Goal: Task Accomplishment & Management: Use online tool/utility

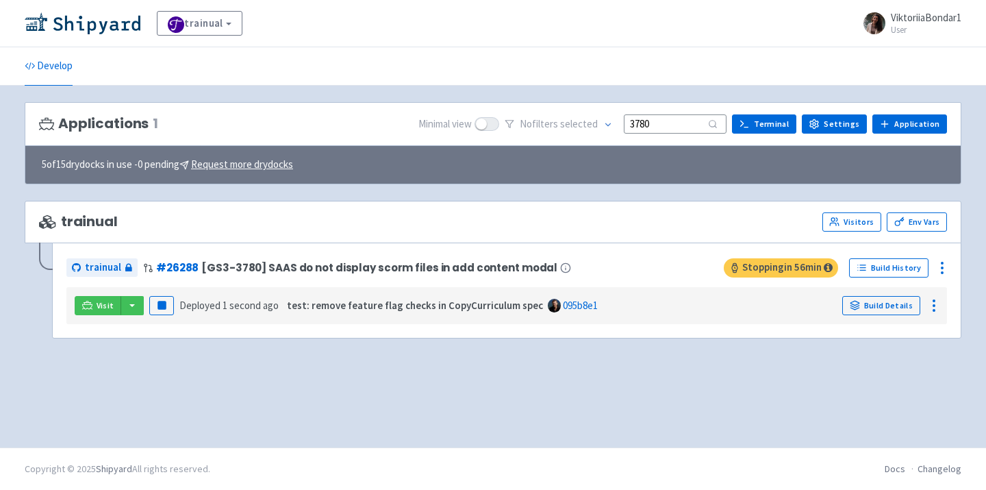
click at [246, 324] on div "Visit Pause Deployed 1 second ago test: remove feature flag checks in CopyCurri…" at bounding box center [506, 305] width 881 height 37
click at [134, 305] on button "button" at bounding box center [132, 305] width 23 height 19
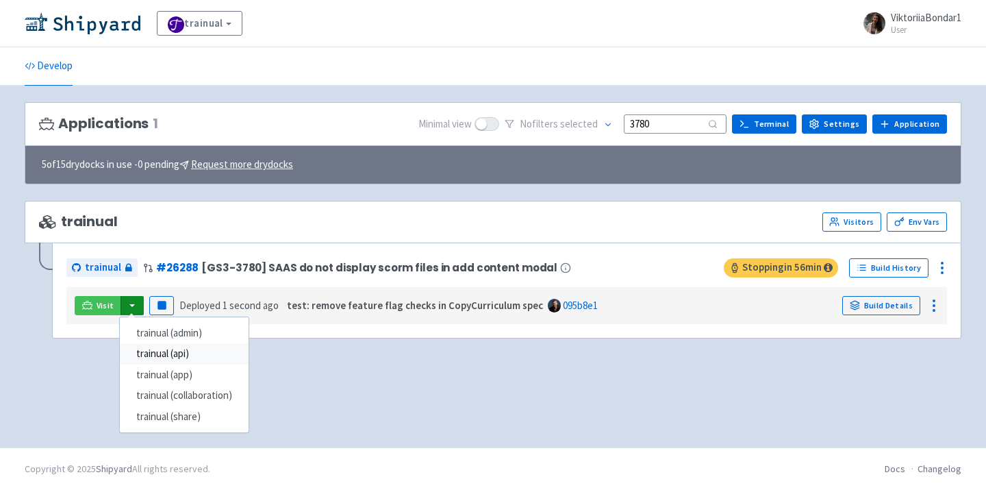
click at [174, 350] on link "trainual (api)" at bounding box center [184, 353] width 129 height 21
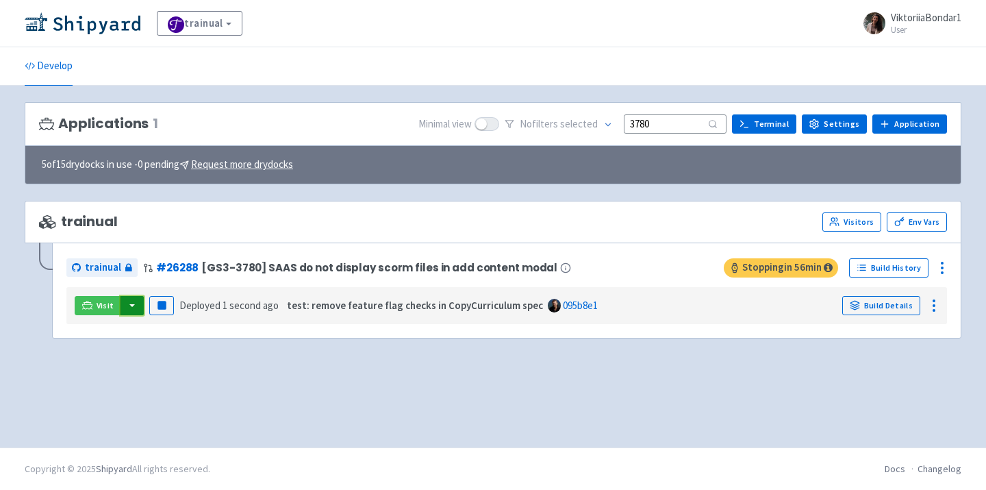
click at [122, 312] on button "button" at bounding box center [132, 305] width 23 height 19
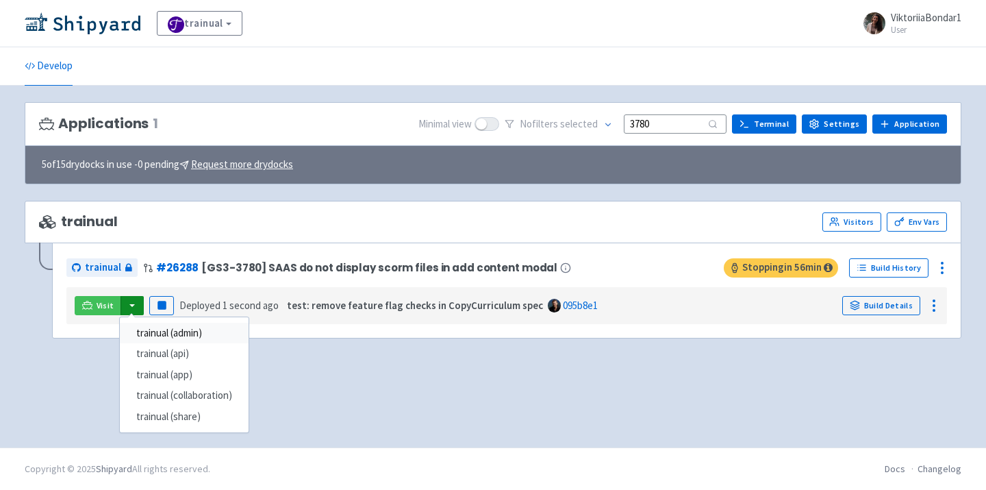
click at [170, 334] on link "trainual (admin)" at bounding box center [184, 332] width 129 height 21
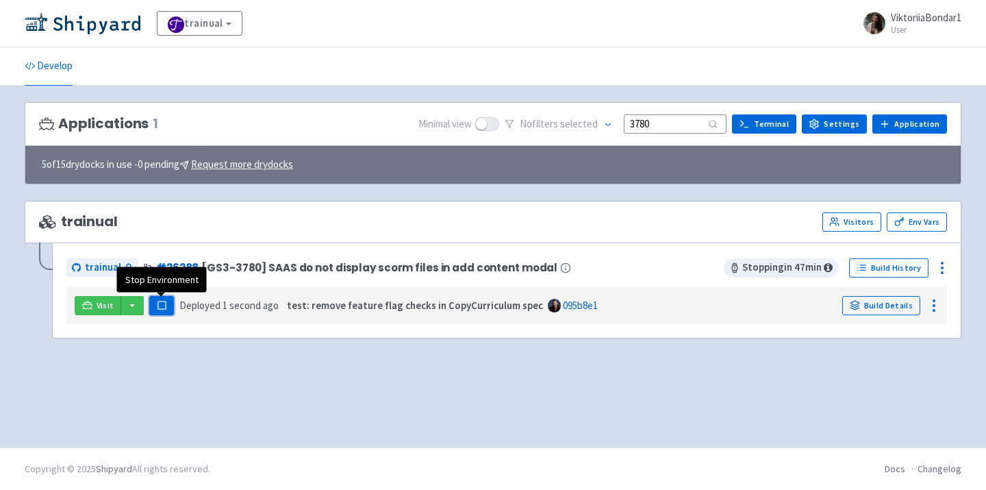
click at [159, 309] on rect "button" at bounding box center [161, 305] width 8 height 8
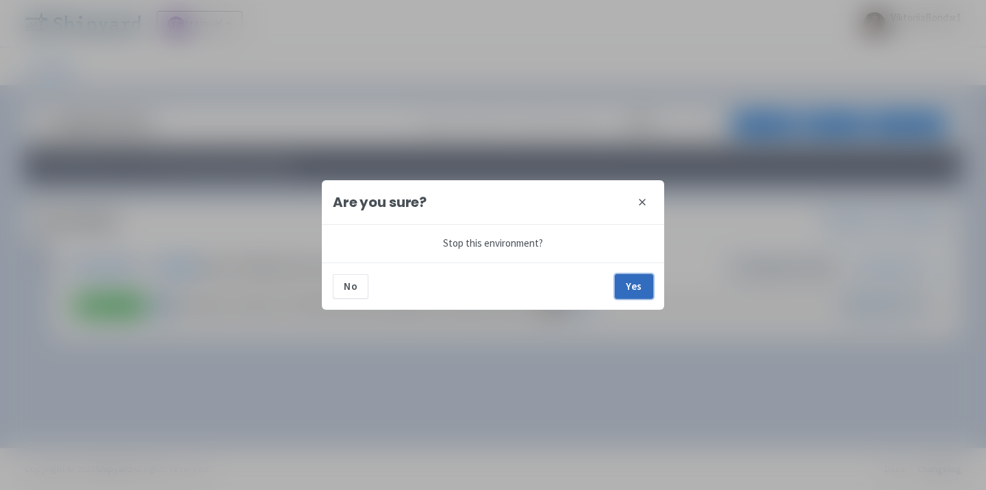
click at [629, 288] on button "Yes" at bounding box center [634, 286] width 38 height 25
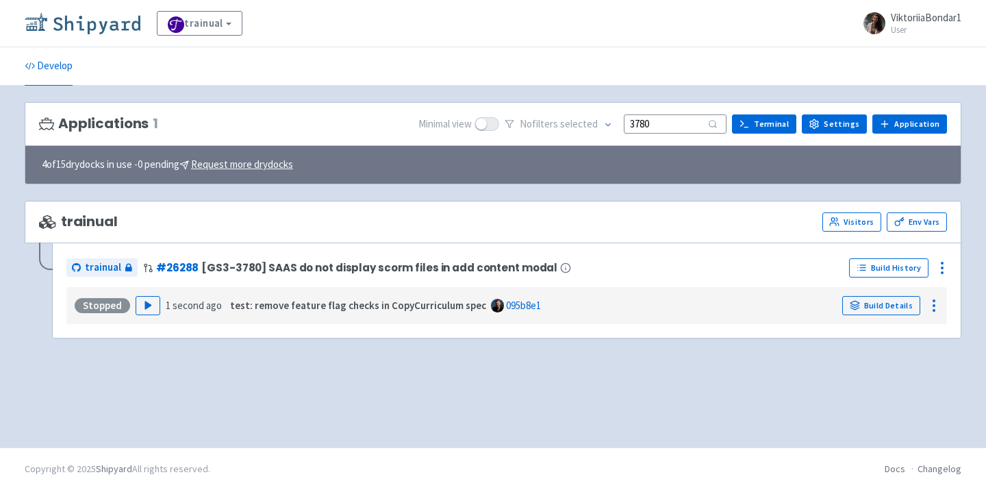
click at [102, 25] on img at bounding box center [83, 23] width 116 height 22
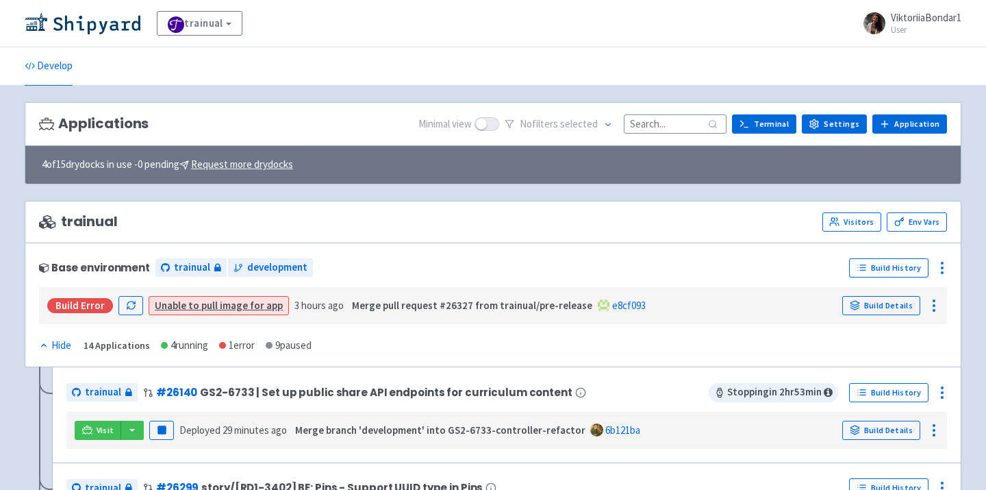
click at [666, 127] on input at bounding box center [675, 123] width 103 height 18
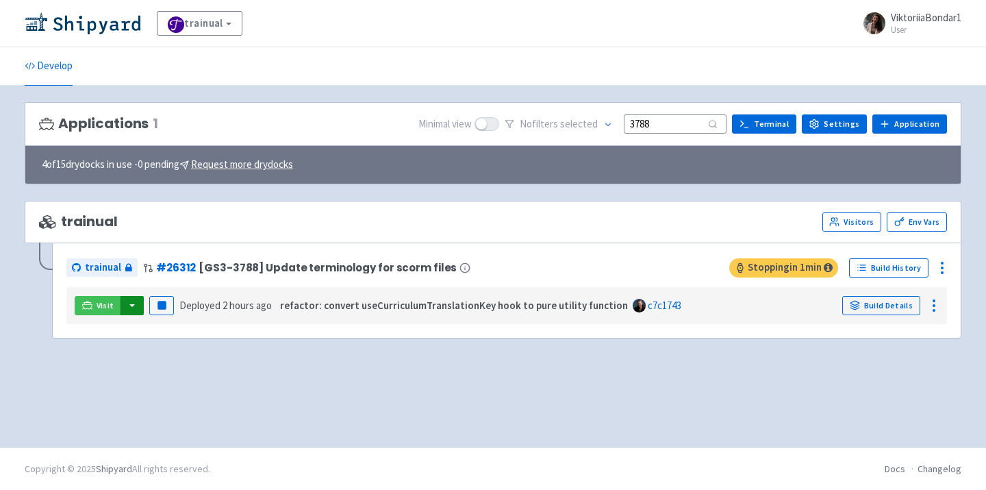
type input "3788"
click at [130, 309] on button "button" at bounding box center [132, 305] width 23 height 19
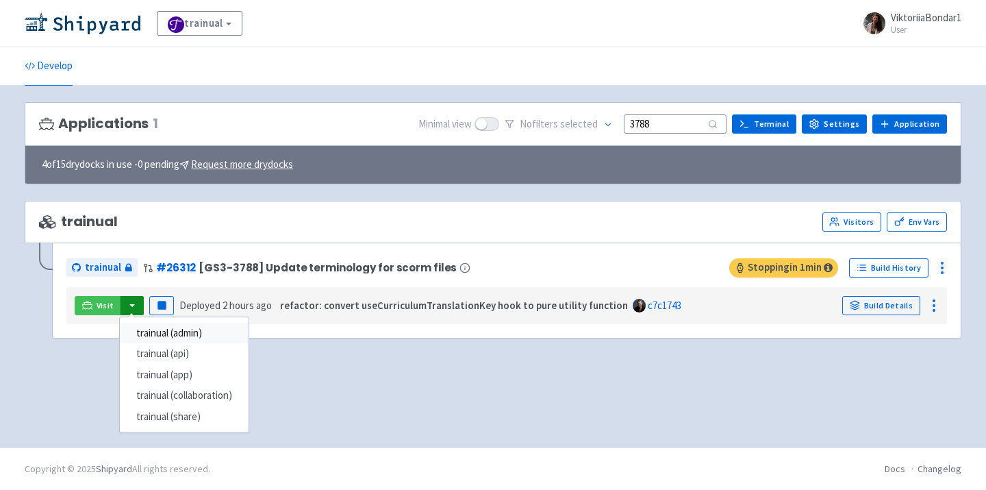
click at [169, 336] on link "trainual (admin)" at bounding box center [184, 332] width 129 height 21
